Goal: Task Accomplishment & Management: Manage account settings

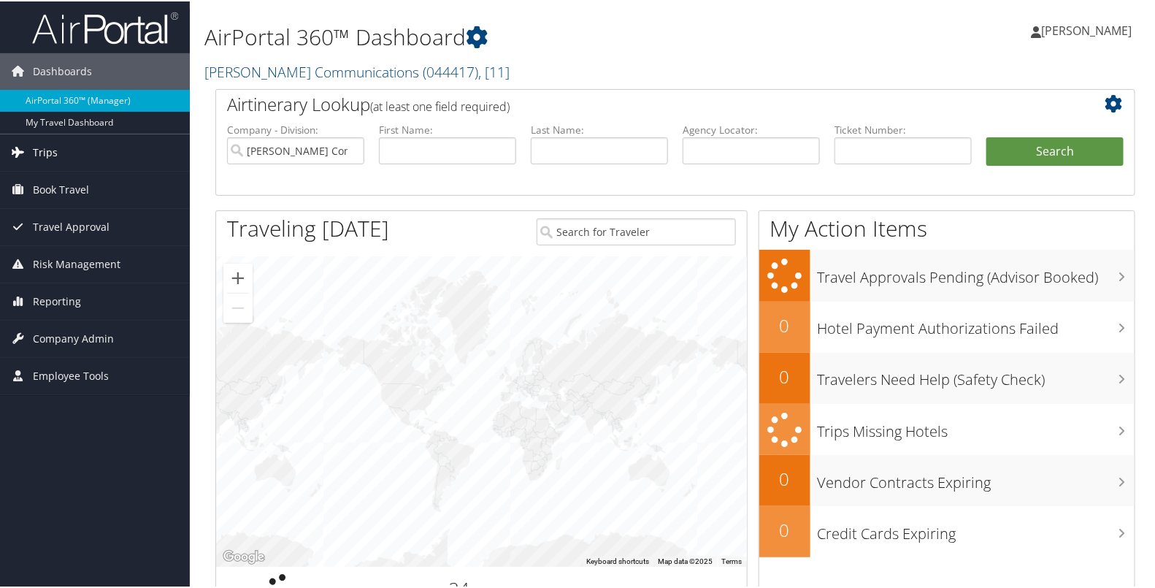
click at [89, 146] on link "Trips" at bounding box center [95, 151] width 190 height 37
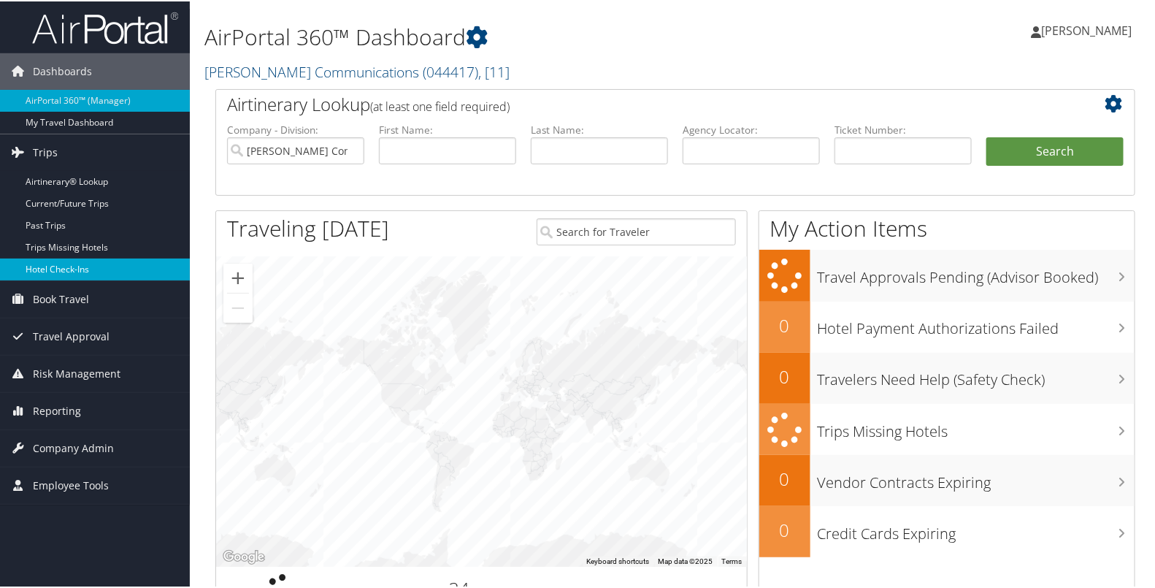
click at [84, 270] on link "Hotel Check-ins" at bounding box center [95, 268] width 190 height 22
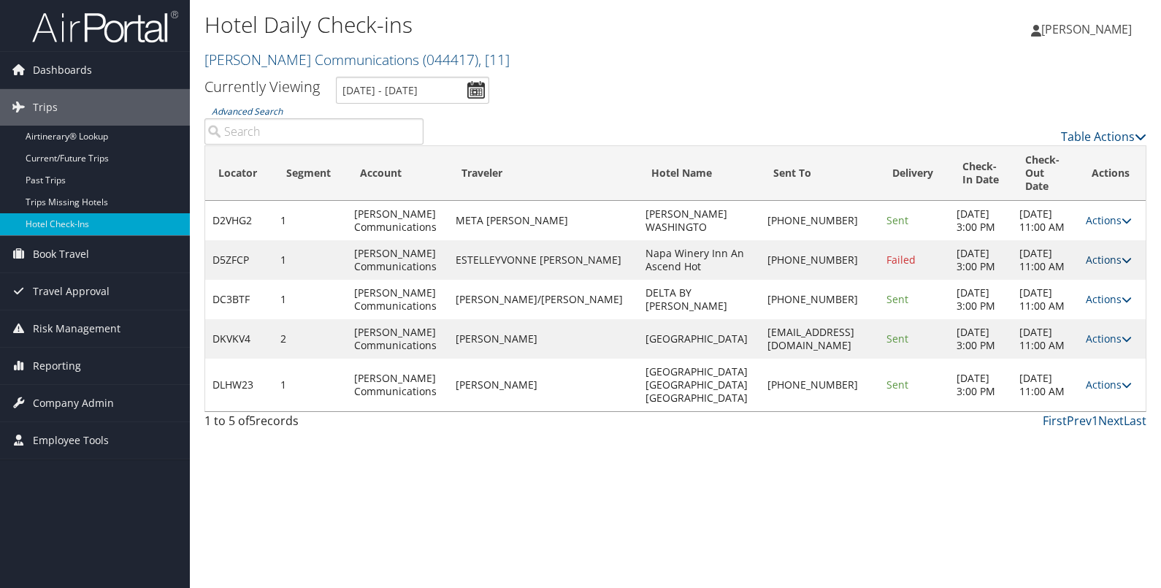
click at [1095, 253] on link "Actions" at bounding box center [1109, 260] width 46 height 14
click at [1066, 267] on link "Resend" at bounding box center [1059, 268] width 125 height 25
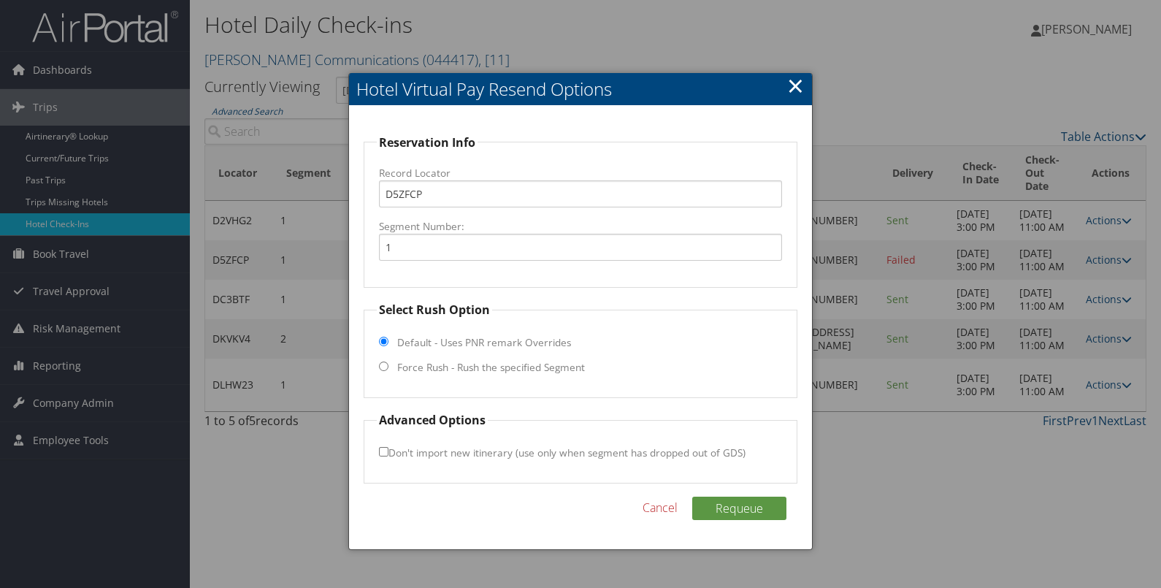
click at [540, 361] on label "Force Rush - Rush the specified Segment" at bounding box center [491, 367] width 188 height 15
click at [388, 361] on input "Force Rush - Rush the specified Segment" at bounding box center [383, 365] width 9 height 9
radio input "true"
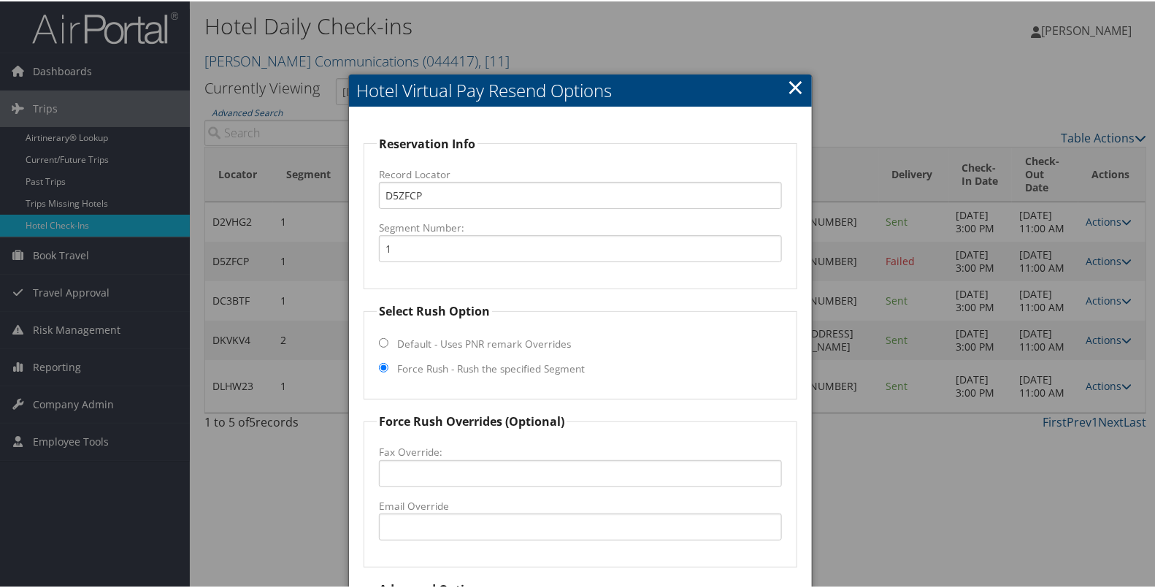
scroll to position [128, 0]
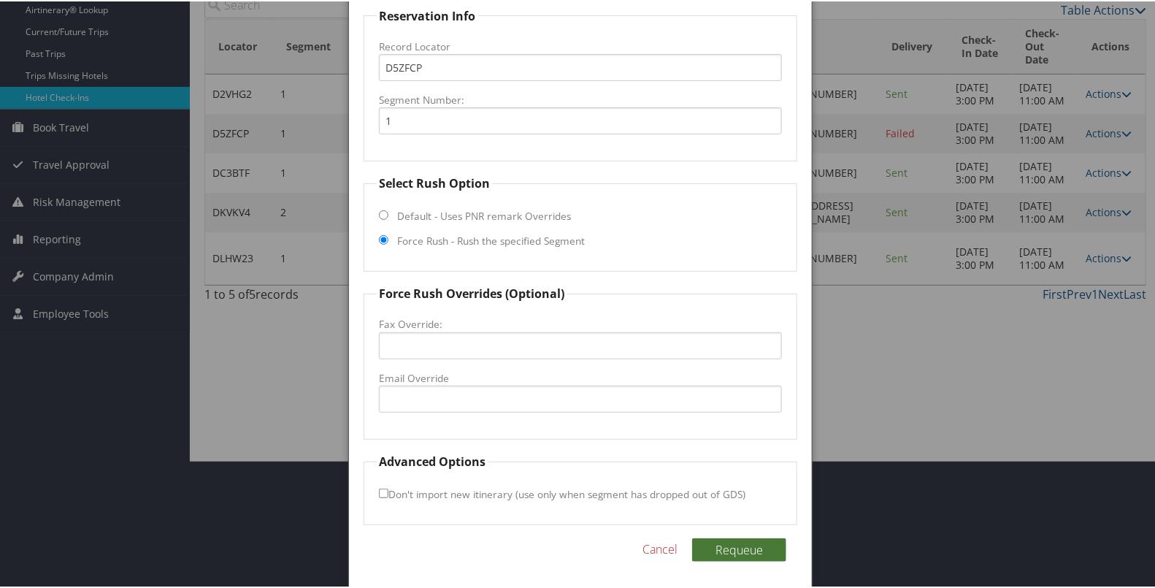
click at [722, 543] on button "Requeue" at bounding box center [739, 548] width 94 height 23
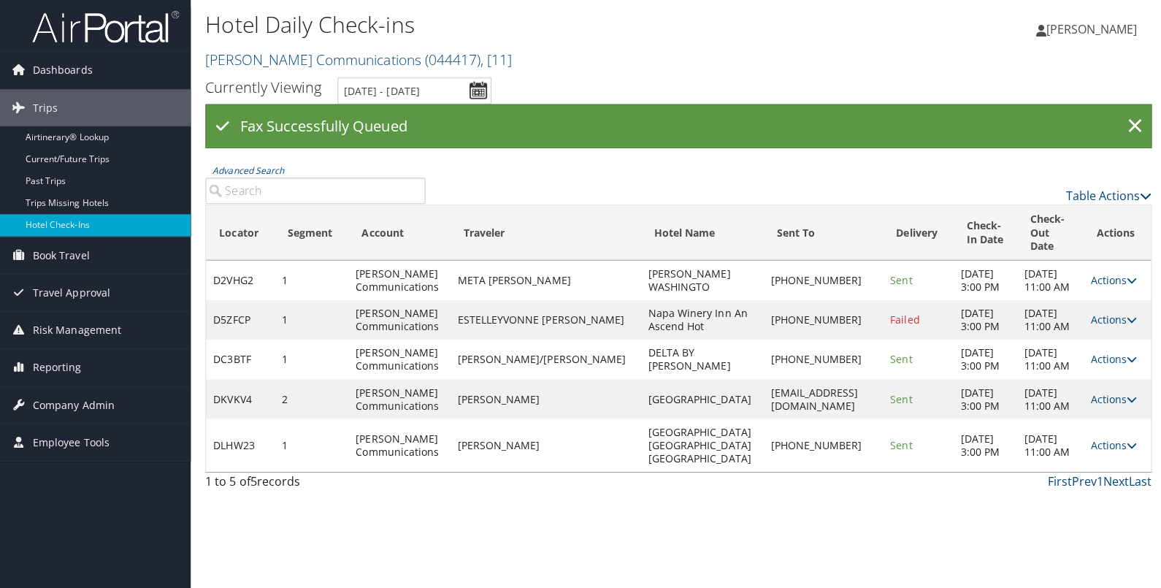
scroll to position [0, 0]
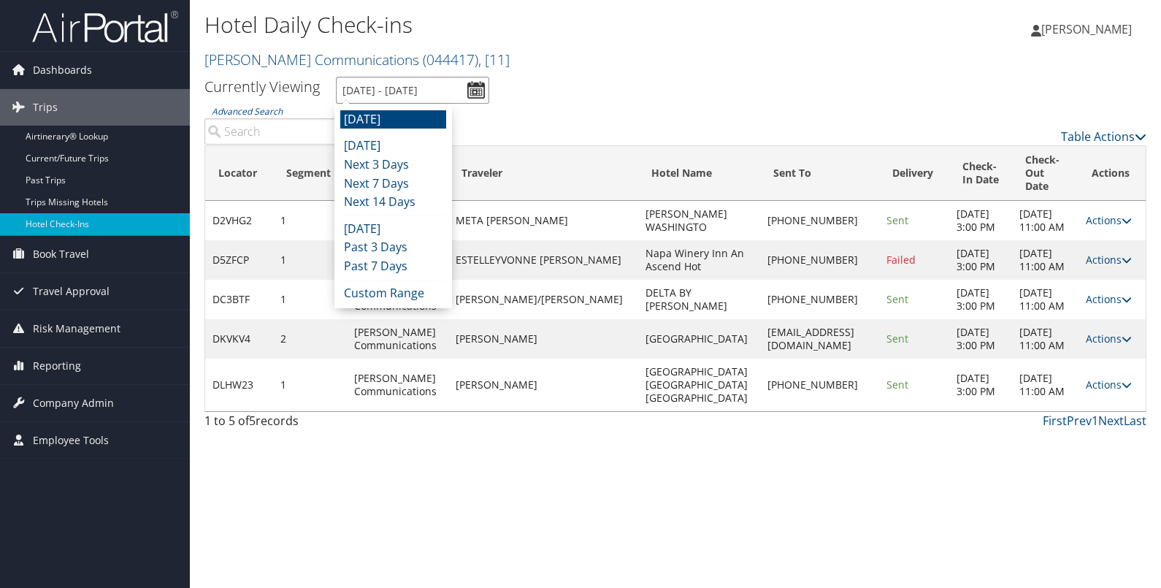
click at [478, 93] on input "[DATE] - [DATE]" at bounding box center [412, 90] width 153 height 27
click at [405, 116] on li "[DATE]" at bounding box center [393, 119] width 106 height 19
type input "[DATE] - [DATE]"
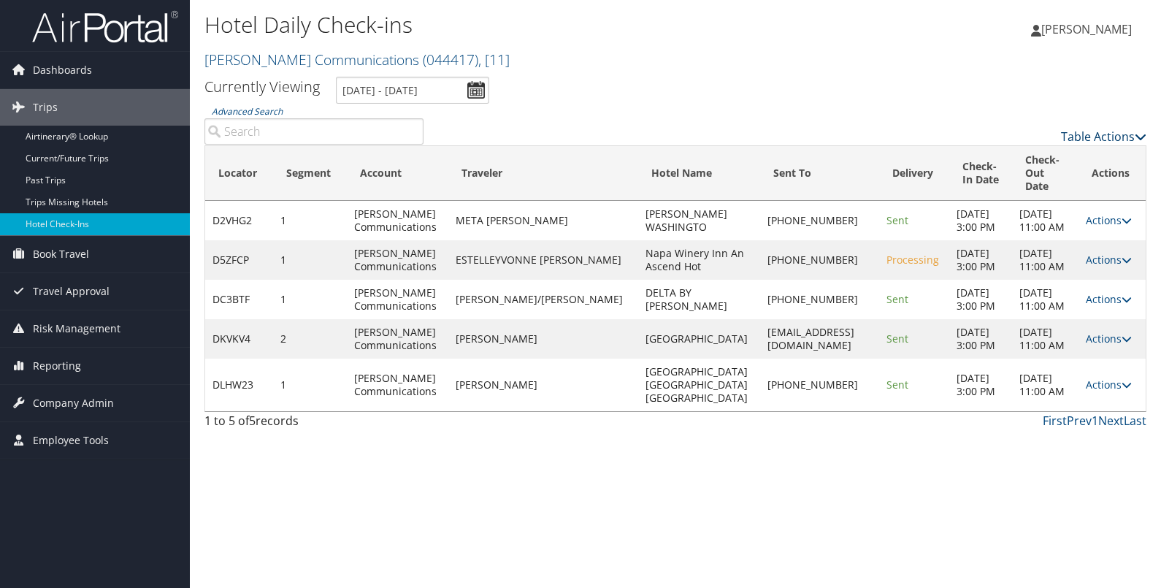
click at [1098, 138] on link "Table Actions" at bounding box center [1103, 137] width 85 height 16
click at [1019, 216] on link "Page Length" at bounding box center [1045, 208] width 192 height 25
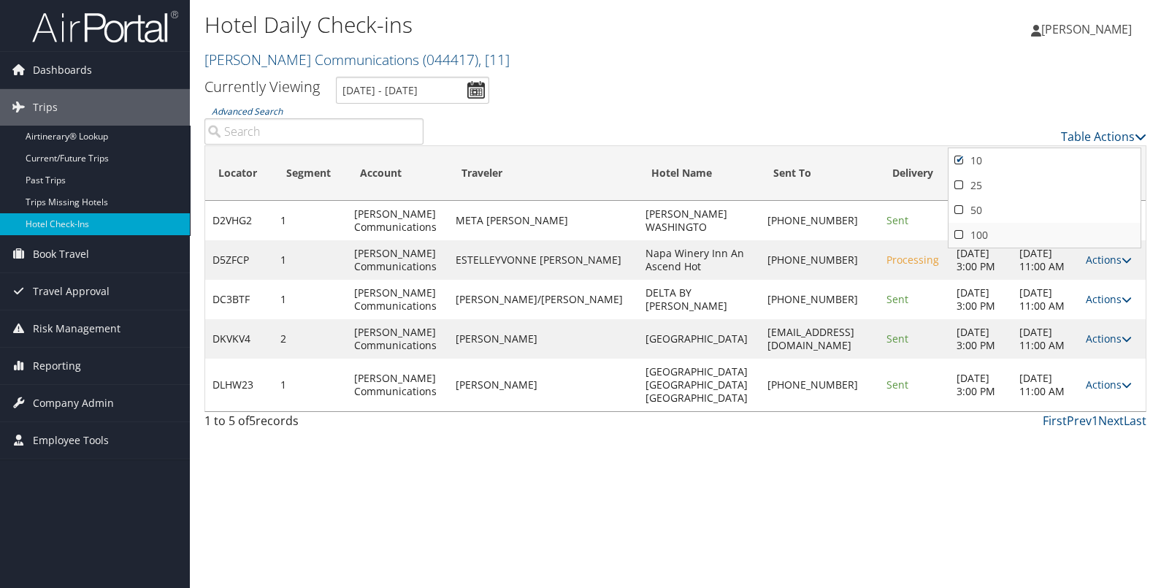
click at [1014, 223] on link "100" at bounding box center [1045, 235] width 192 height 25
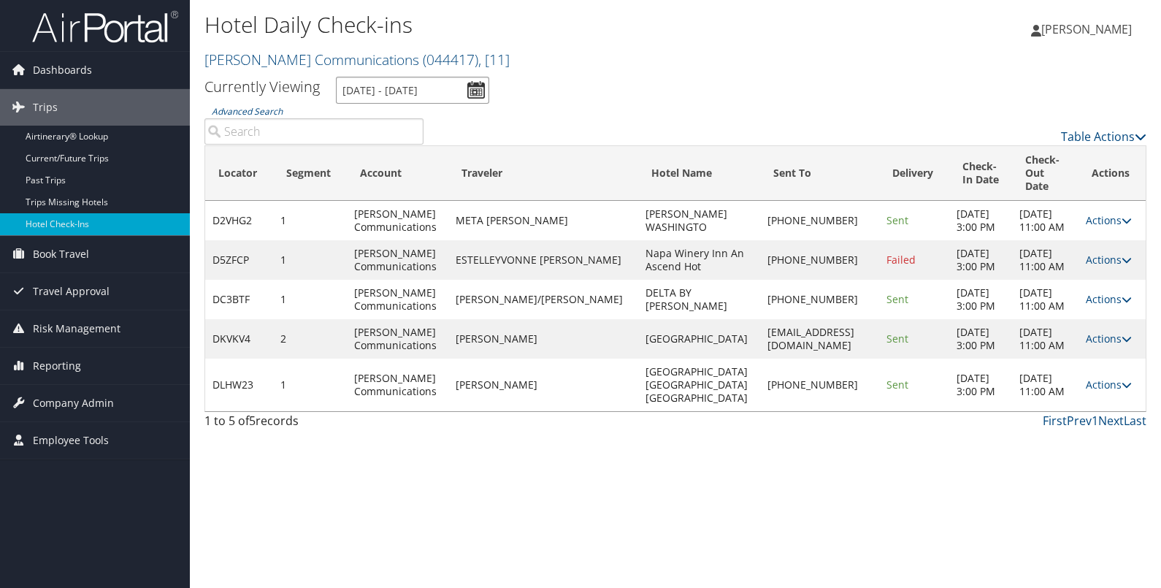
click at [478, 91] on input "10/2/2025 - 10/2/2025" at bounding box center [412, 90] width 153 height 27
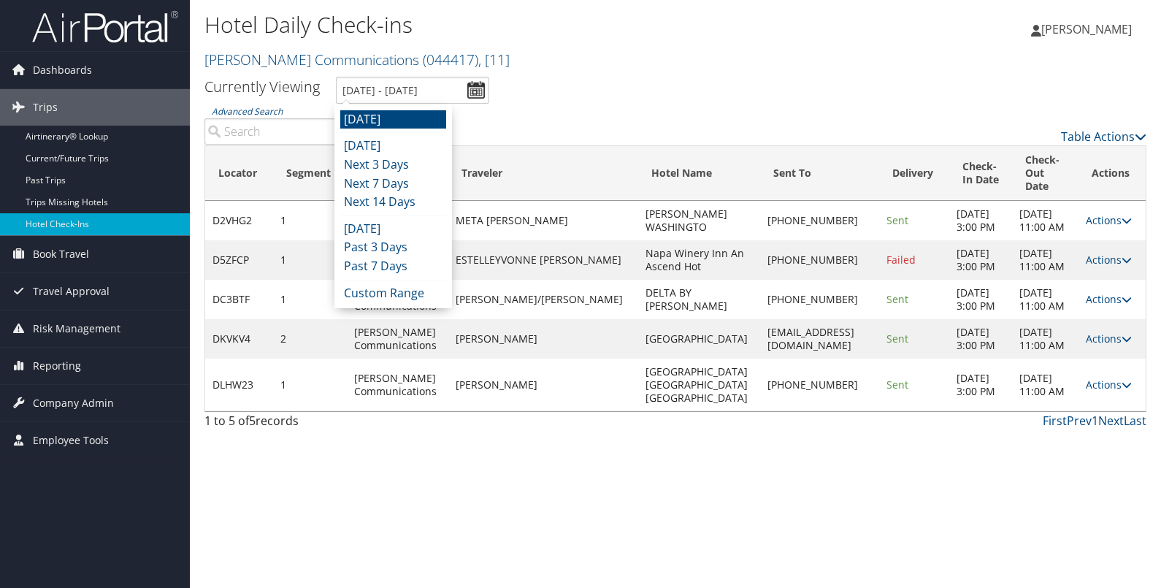
click at [416, 119] on li "Tomorrow" at bounding box center [393, 119] width 106 height 19
type input "10/2/2025 - 10/2/2025"
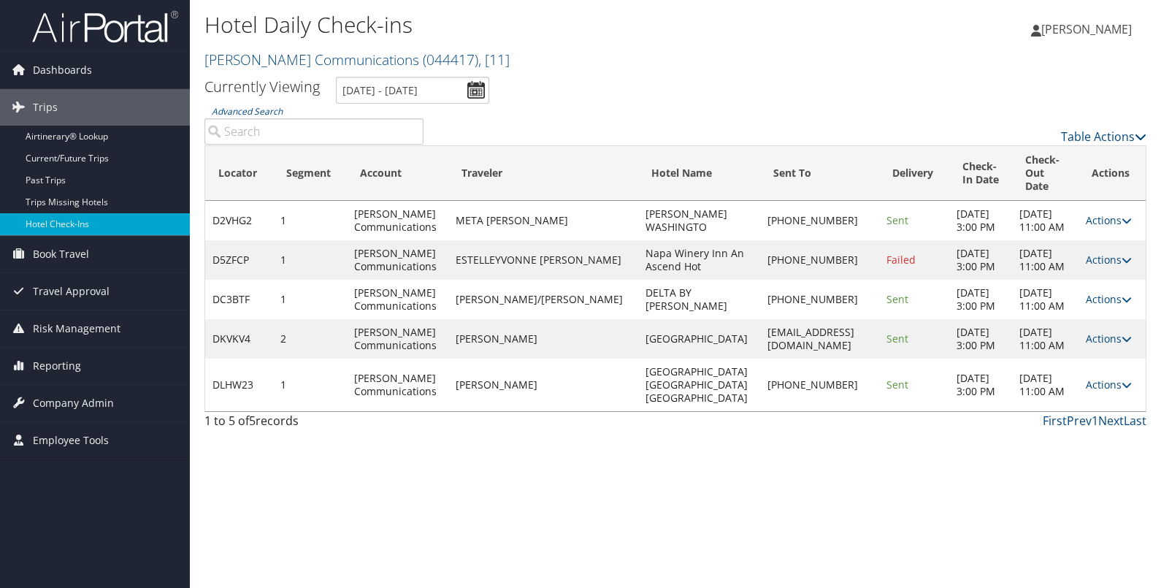
click at [830, 106] on div "Table Actions" at bounding box center [796, 125] width 723 height 42
drag, startPoint x: 533, startPoint y: 254, endPoint x: 476, endPoint y: 240, distance: 58.6
click at [476, 240] on td "ESTELLEYVONNE ALBERTS" at bounding box center [543, 259] width 190 height 39
copy td "ESTELLEYVONNE ALBERTS"
click at [485, 432] on div "Hotel Daily Check-ins Sorenson Communications ( 044417 ) , [ 11 ] Sorenson Comm…" at bounding box center [675, 294] width 971 height 588
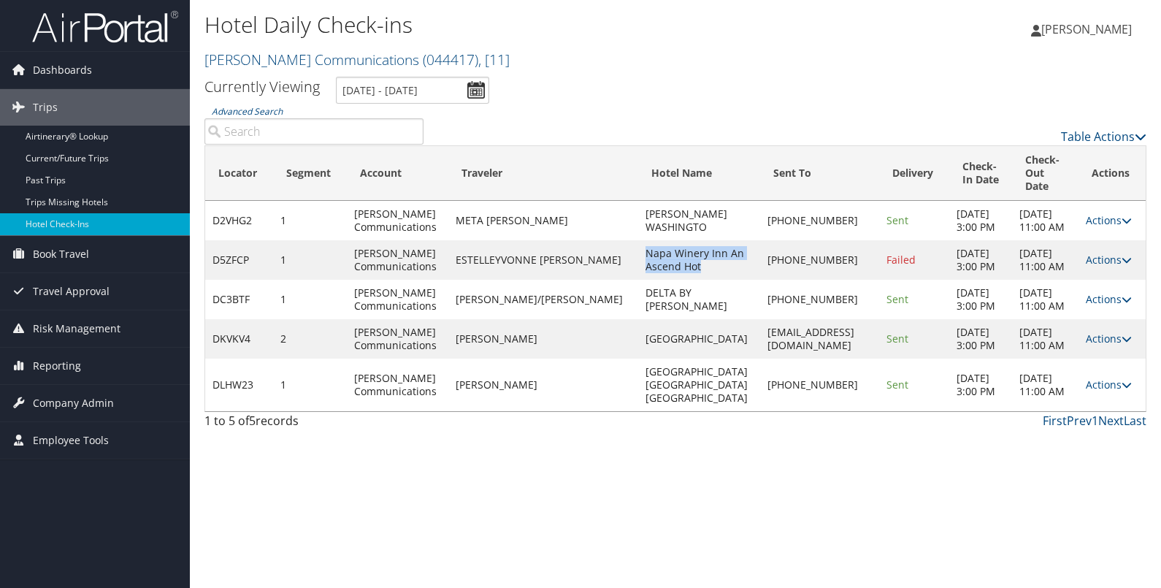
drag, startPoint x: 682, startPoint y: 254, endPoint x: 610, endPoint y: 244, distance: 73.0
click at [638, 244] on td "Napa Winery Inn An Ascend Hot" at bounding box center [699, 259] width 122 height 39
copy td "Napa Winery Inn An Ascend Hot"
